Goal: Navigation & Orientation: Find specific page/section

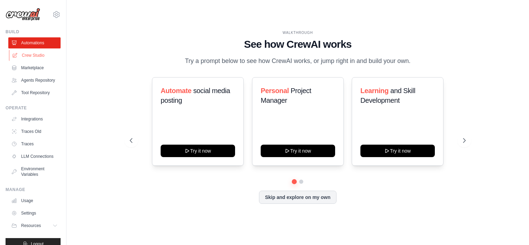
click at [36, 53] on link "Crew Studio" at bounding box center [35, 55] width 52 height 11
click at [38, 58] on link "Crew Studio" at bounding box center [35, 55] width 52 height 11
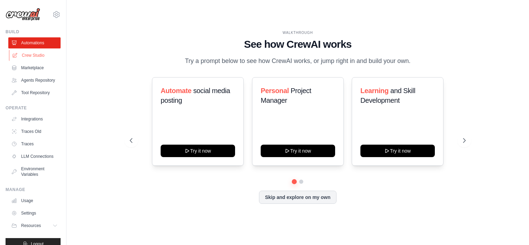
click at [38, 58] on link "Crew Studio" at bounding box center [35, 55] width 52 height 11
click at [55, 16] on icon at bounding box center [56, 15] width 2 height 2
click at [26, 54] on link "Crew Studio" at bounding box center [35, 55] width 52 height 11
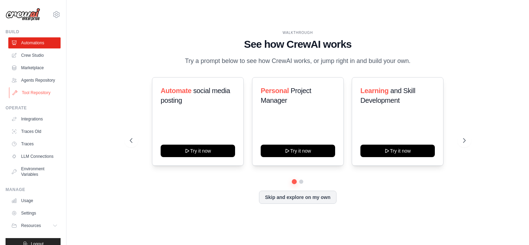
click at [28, 98] on link "Tool Repository" at bounding box center [35, 92] width 52 height 11
click at [30, 79] on link "Agents Repository" at bounding box center [35, 80] width 52 height 11
click at [21, 120] on link "Integrations" at bounding box center [35, 119] width 52 height 11
